Goal: Contribute content

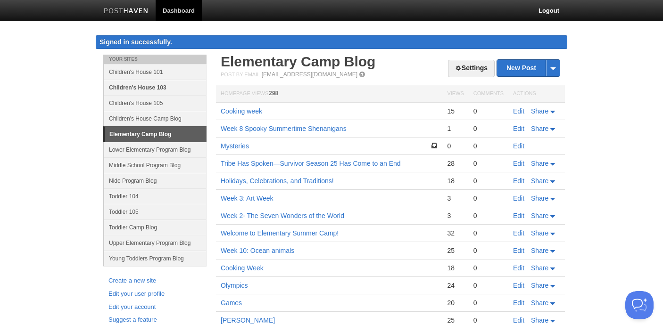
click at [138, 88] on link "Children's House 103" at bounding box center [155, 88] width 102 height 16
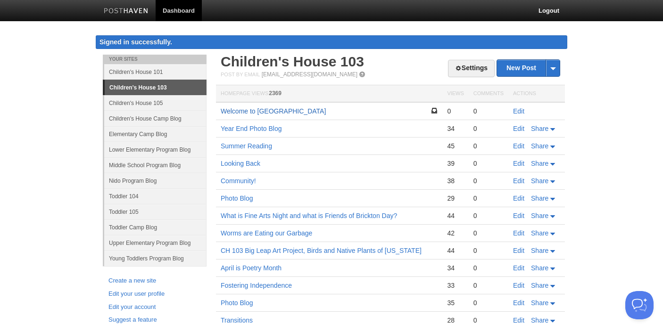
click at [291, 110] on link "Welcome to [GEOGRAPHIC_DATA]" at bounding box center [273, 111] width 105 height 8
click at [520, 110] on link "Edit" at bounding box center [518, 111] width 11 height 8
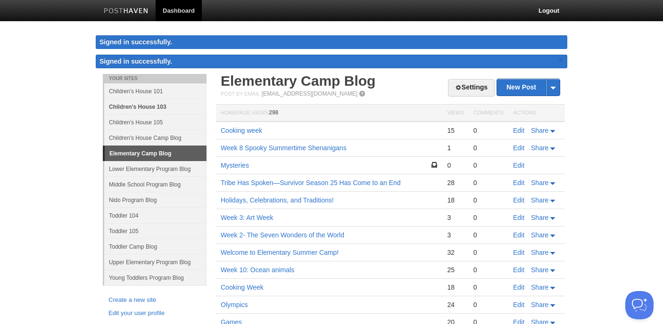
click at [148, 105] on link "Children's House 103" at bounding box center [155, 107] width 102 height 16
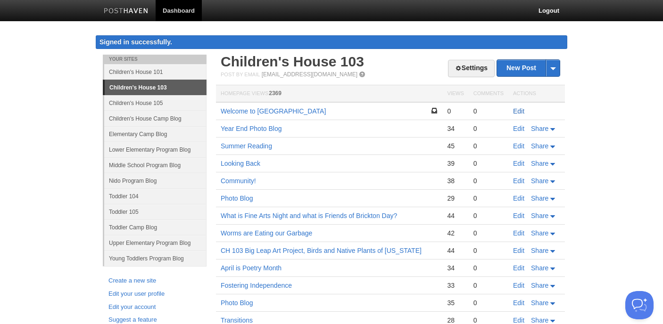
click at [519, 109] on link "Edit" at bounding box center [518, 111] width 11 height 8
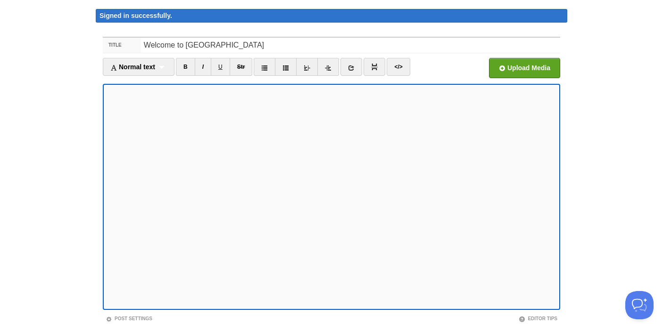
scroll to position [31, 0]
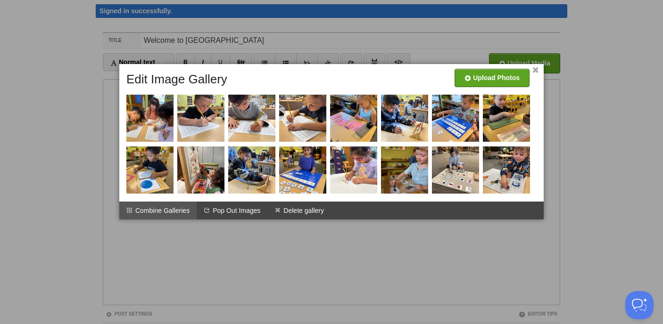
click at [173, 208] on li "Combine Galleries" at bounding box center [157, 211] width 77 height 18
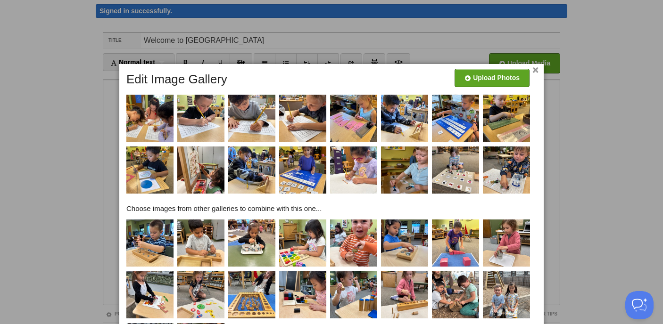
scroll to position [126, 0]
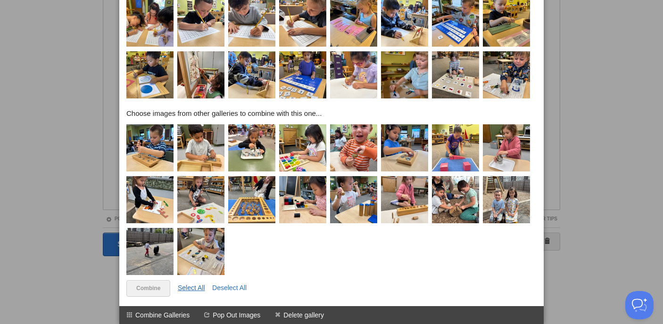
click at [195, 288] on link "Select All" at bounding box center [191, 288] width 27 height 8
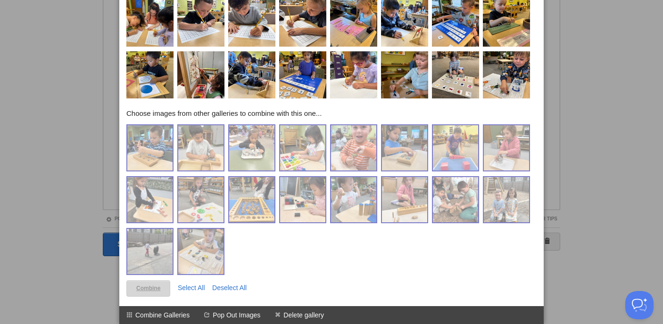
click at [156, 288] on link "Combine" at bounding box center [148, 288] width 44 height 16
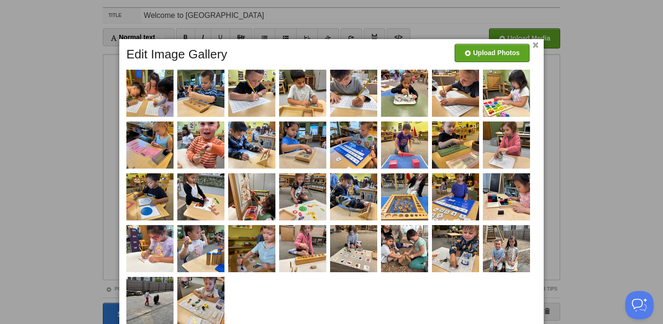
scroll to position [93, 0]
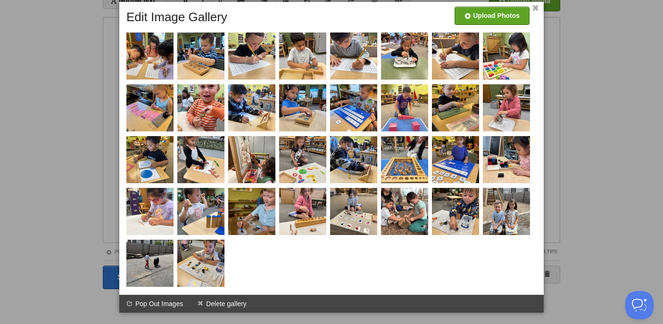
click at [537, 9] on link "×" at bounding box center [535, 8] width 6 height 5
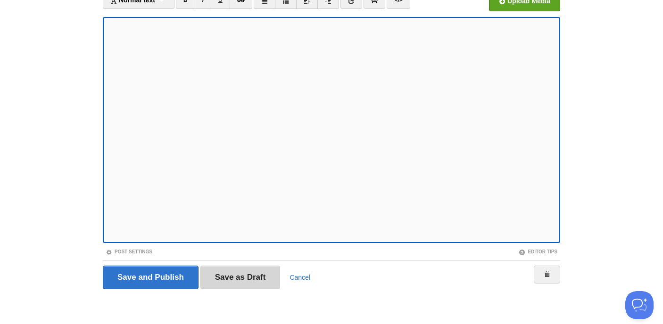
click at [245, 277] on input "Save as Draft" at bounding box center [240, 278] width 80 height 24
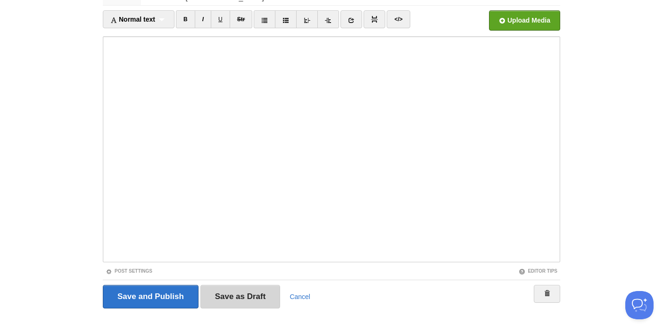
scroll to position [55, 0]
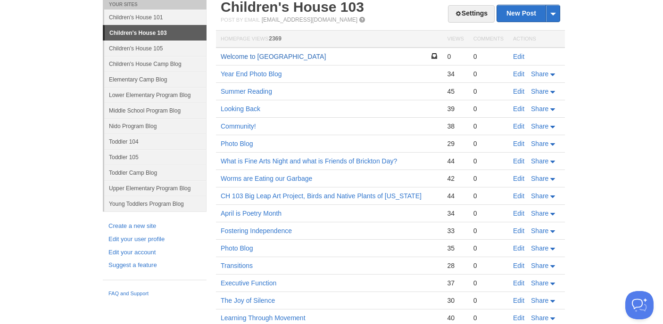
click at [240, 56] on link "Welcome to [GEOGRAPHIC_DATA]" at bounding box center [273, 57] width 105 height 8
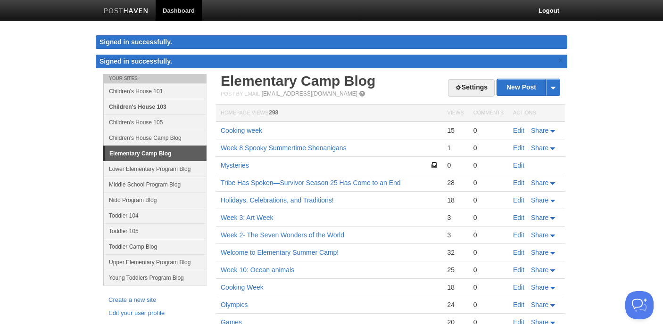
click at [128, 104] on link "Children's House 103" at bounding box center [155, 107] width 102 height 16
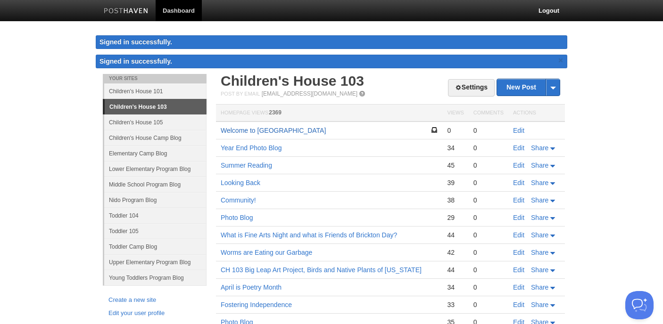
click at [259, 130] on link "Welcome to [GEOGRAPHIC_DATA]" at bounding box center [273, 131] width 105 height 8
